Goal: Communication & Community: Answer question/provide support

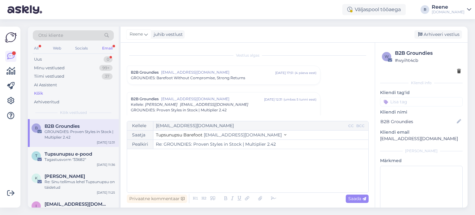
scroll to position [36, 0]
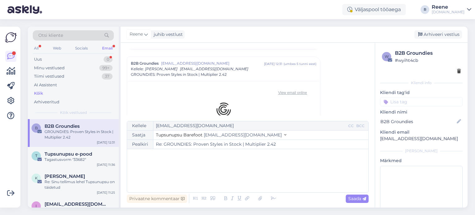
click at [111, 48] on div "Email" at bounding box center [107, 48] width 13 height 8
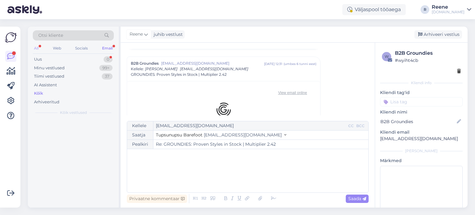
click at [36, 47] on div "All" at bounding box center [36, 48] width 7 height 8
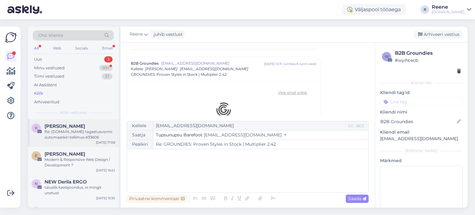
click at [62, 123] on div "K [PERSON_NAME] Re: [DOMAIN_NAME] tagastusvormi automaatkiri tellimus #33606 [D…" at bounding box center [73, 133] width 91 height 28
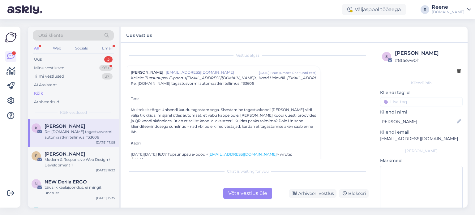
click at [244, 196] on div "Võta vestlus üle" at bounding box center [247, 193] width 49 height 11
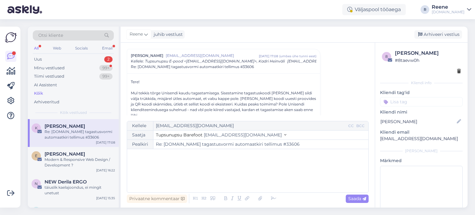
scroll to position [109, 0]
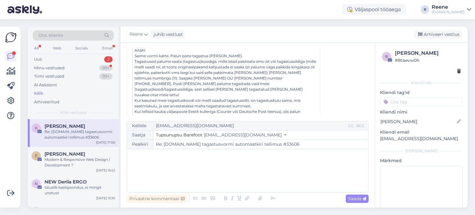
click at [174, 159] on div "﻿" at bounding box center [247, 170] width 235 height 37
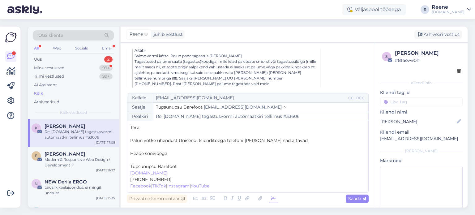
click at [269, 198] on icon at bounding box center [273, 198] width 9 height 9
click at [146, 159] on p "﻿" at bounding box center [247, 160] width 235 height 6
click at [355, 200] on span "Saada" at bounding box center [357, 199] width 18 height 6
type input "Re: [DOMAIN_NAME] tagastusvormi automaatkiri tellimus #33606"
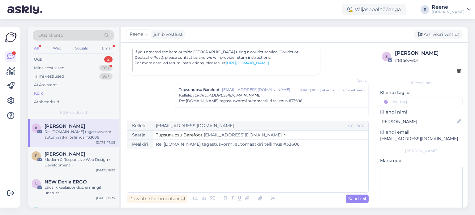
click at [417, 103] on input at bounding box center [421, 101] width 83 height 9
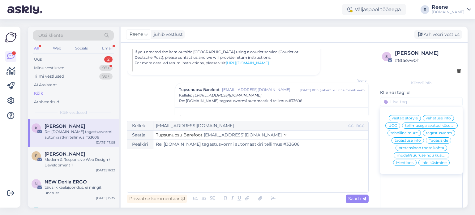
click at [405, 135] on span "tehniline mure" at bounding box center [403, 133] width 27 height 4
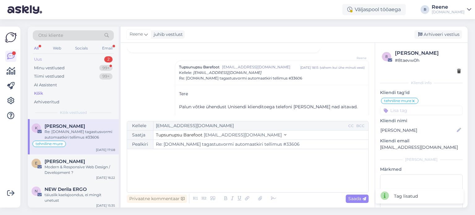
click at [62, 61] on div "Uus 2" at bounding box center [73, 59] width 81 height 9
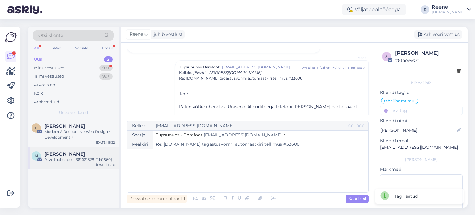
click at [63, 156] on span "[PERSON_NAME]" at bounding box center [64, 154] width 40 height 6
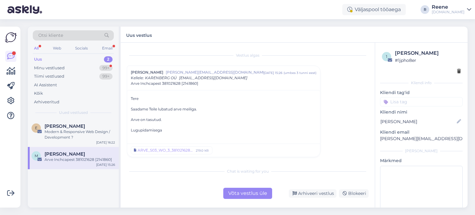
scroll to position [1, 0]
click at [306, 197] on div "Arhiveeri vestlus" at bounding box center [313, 193] width 48 height 8
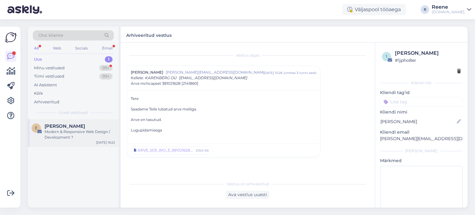
click at [89, 135] on div "Modern & Responsive Web Design / Development ?" at bounding box center [79, 134] width 70 height 11
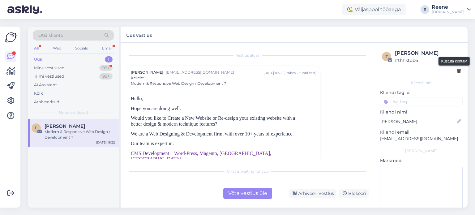
click at [457, 72] on icon at bounding box center [459, 71] width 4 height 4
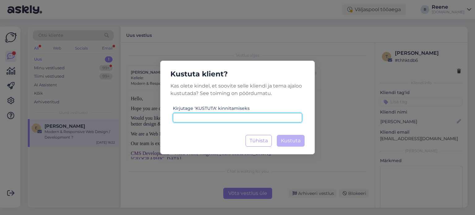
click at [195, 116] on input at bounding box center [237, 118] width 129 height 10
type input "kuStuta"
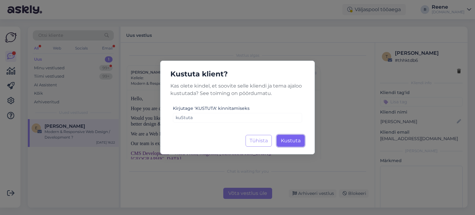
click at [283, 143] on span "Kustuta" at bounding box center [291, 141] width 20 height 6
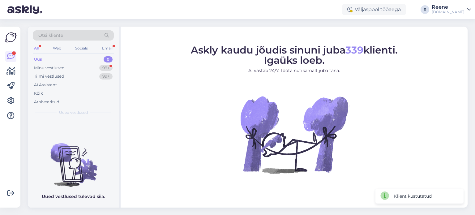
click at [34, 48] on div "All" at bounding box center [36, 48] width 7 height 8
click at [107, 46] on div "Email" at bounding box center [107, 48] width 13 height 8
click at [47, 68] on div "Minu vestlused" at bounding box center [49, 68] width 31 height 6
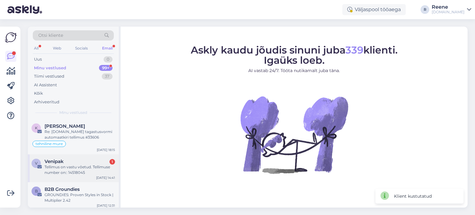
click at [81, 171] on div "Tellimus on vastu võetud. Tellimuse number on:: 14518045" at bounding box center [79, 169] width 70 height 11
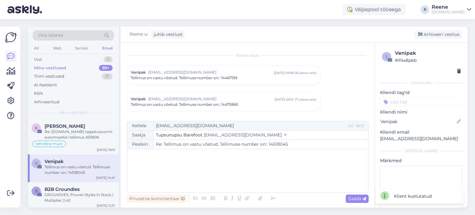
scroll to position [179, 0]
